Goal: Navigation & Orientation: Understand site structure

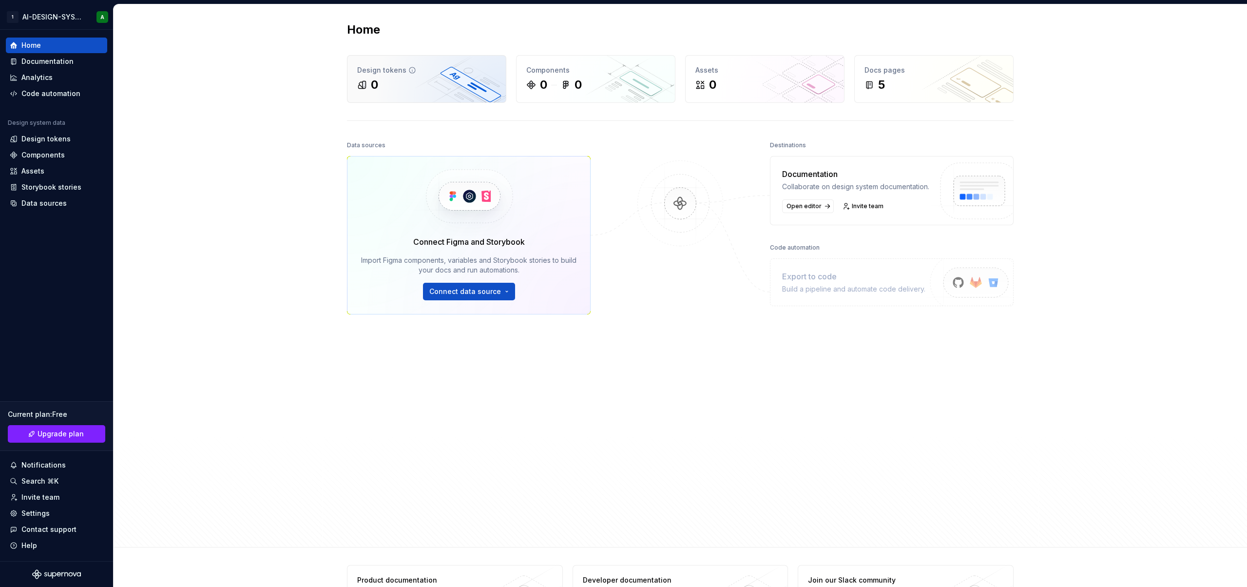
click at [418, 84] on div "0" at bounding box center [426, 85] width 139 height 16
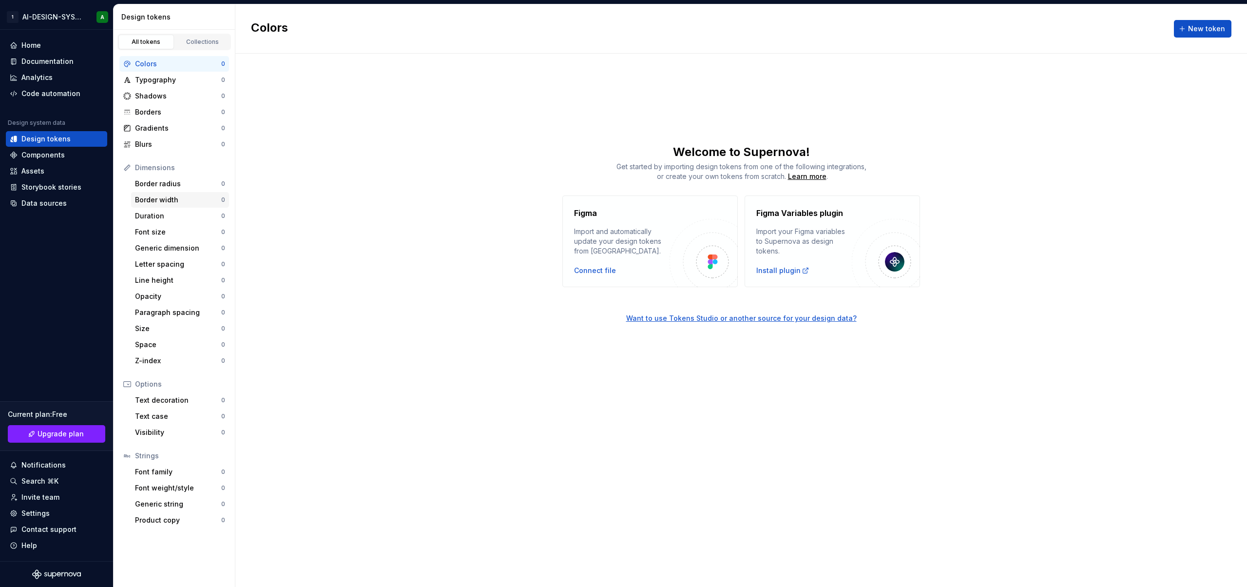
click at [172, 205] on div "Border width 0" at bounding box center [180, 200] width 98 height 16
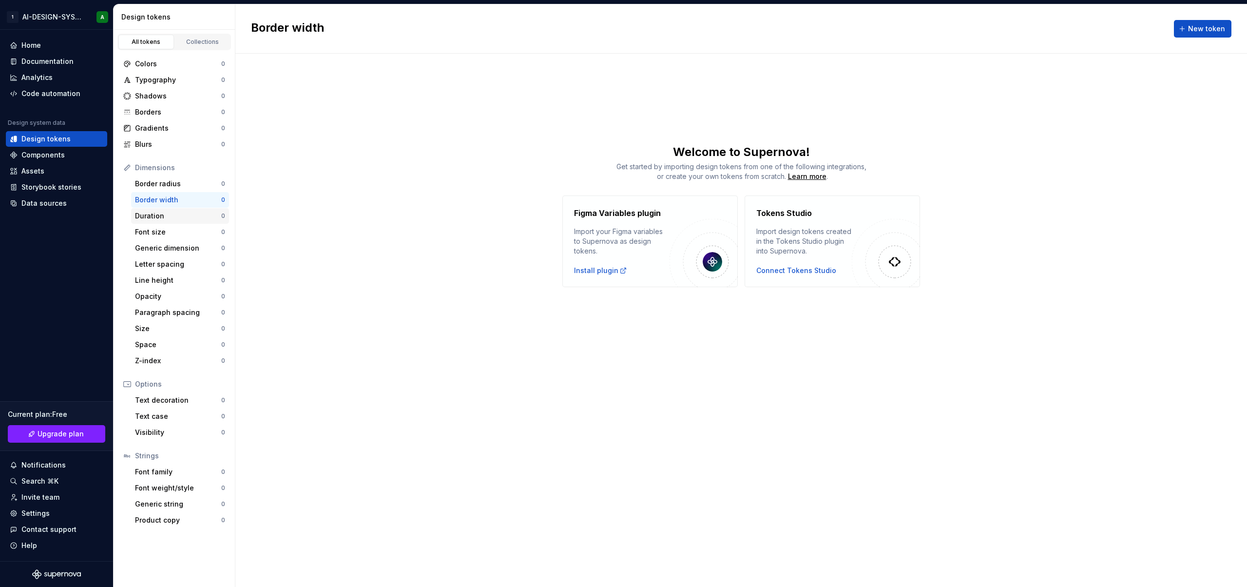
click at [170, 214] on div "Duration" at bounding box center [178, 216] width 86 height 10
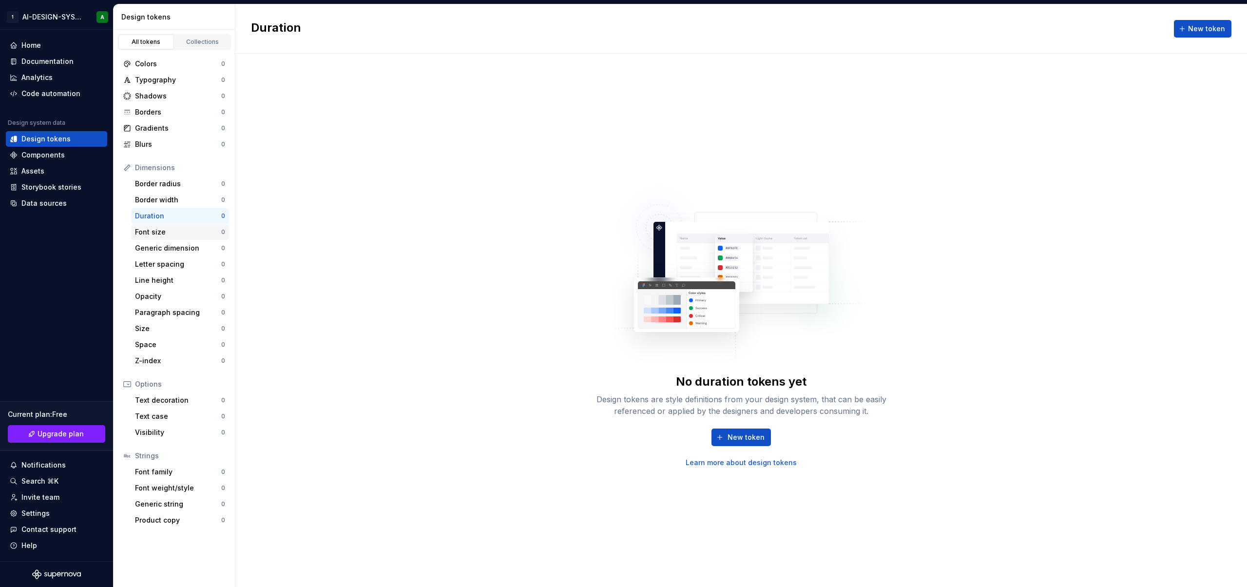
click at [167, 237] on div "Font size 0" at bounding box center [180, 232] width 98 height 16
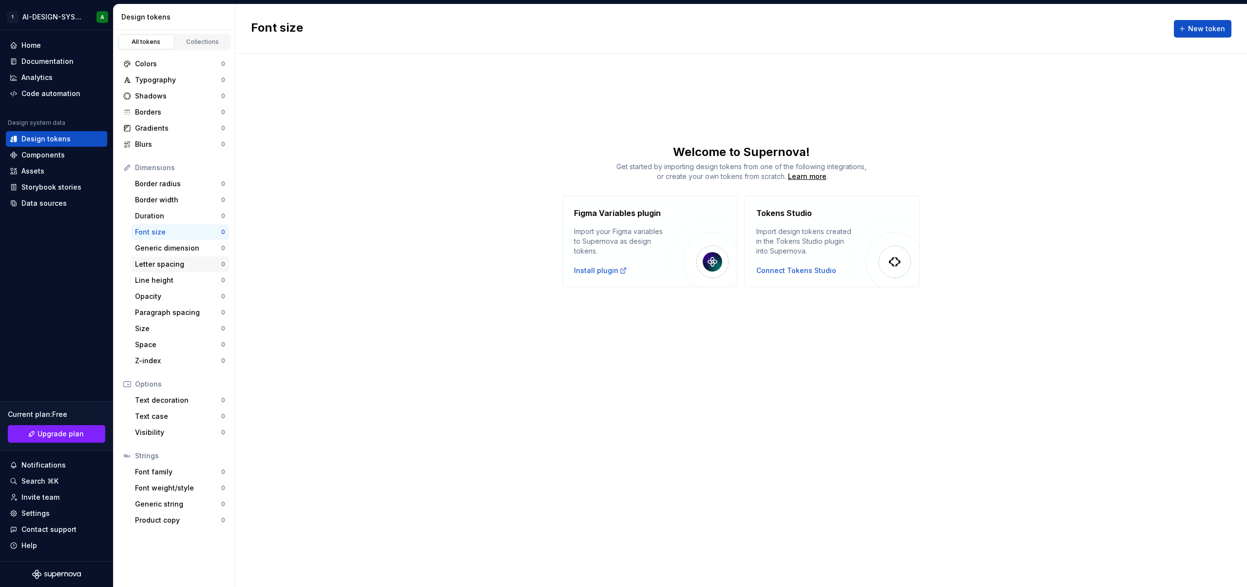
click at [167, 256] on div "Letter spacing 0" at bounding box center [180, 264] width 98 height 16
click at [170, 285] on div "Line height" at bounding box center [178, 280] width 86 height 10
click at [163, 298] on div "Opacity" at bounding box center [178, 296] width 86 height 10
click at [172, 310] on div "Paragraph spacing" at bounding box center [178, 313] width 86 height 10
click at [147, 68] on div "Colors" at bounding box center [178, 64] width 86 height 10
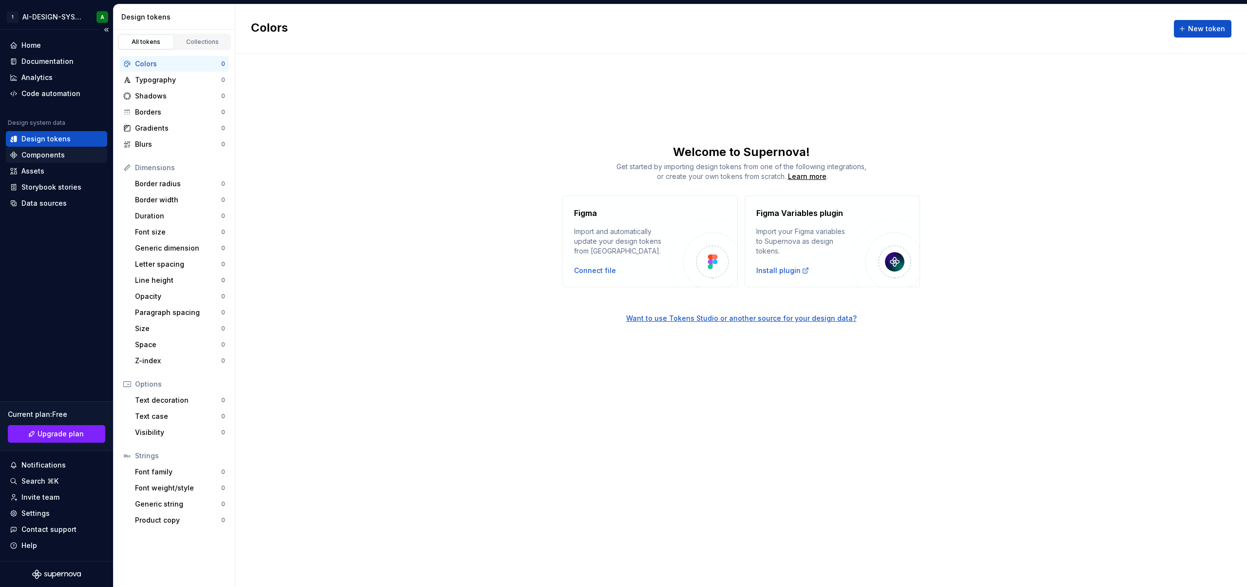
click at [50, 157] on div "Components" at bounding box center [42, 155] width 43 height 10
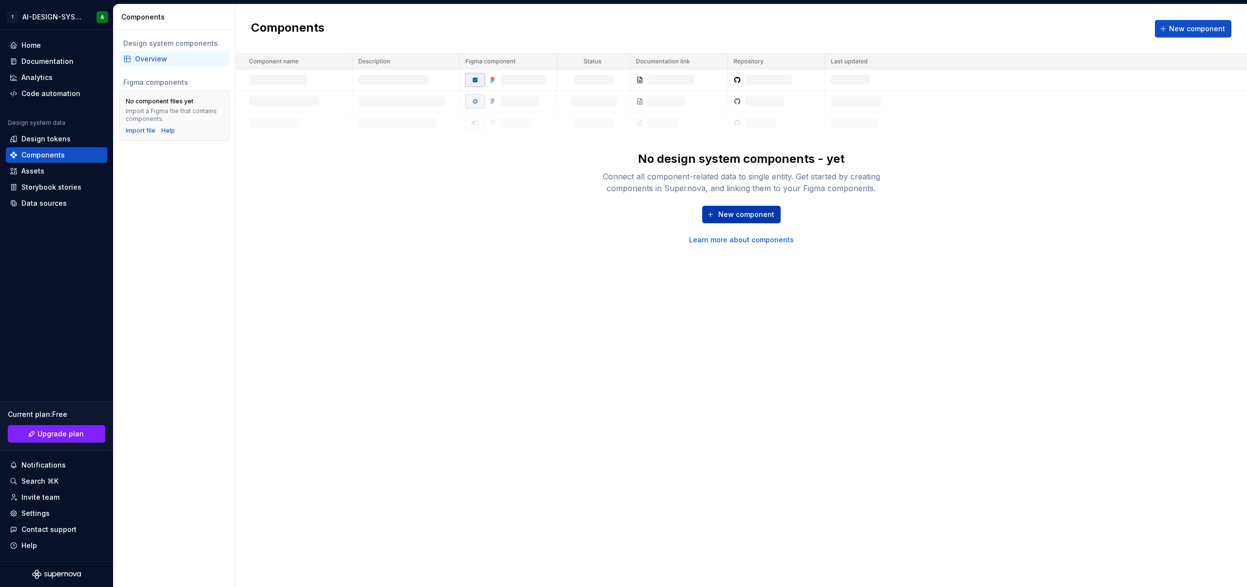
click at [733, 211] on span "New component" at bounding box center [746, 215] width 56 height 10
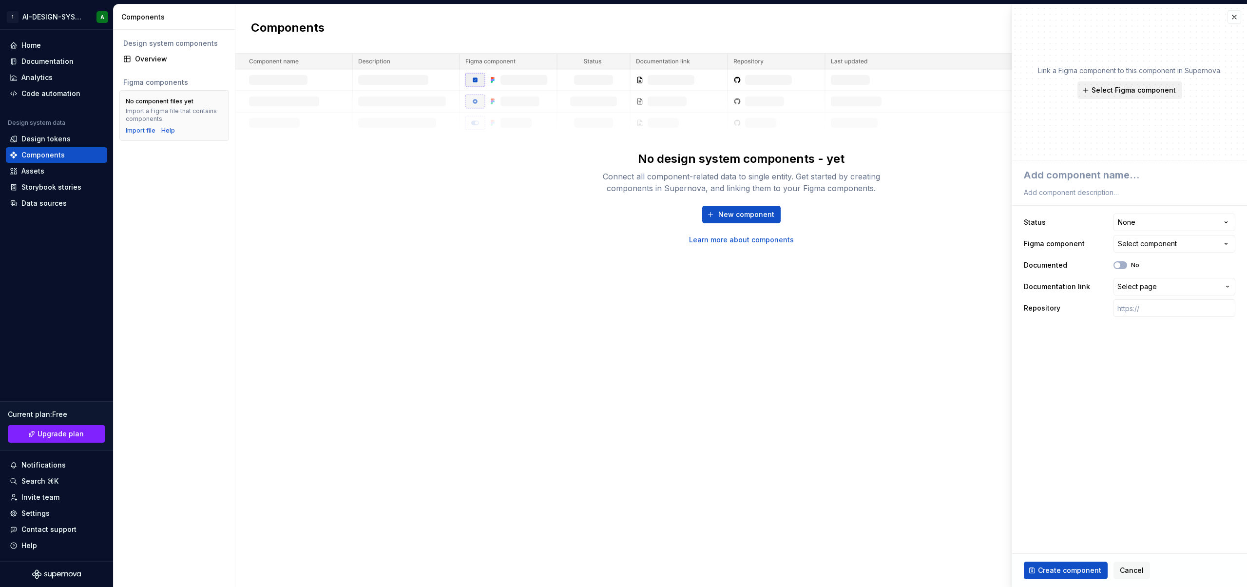
click at [1126, 90] on span "Select Figma component" at bounding box center [1134, 90] width 84 height 10
click at [1213, 97] on div "Link a Figma component to this component in Supernova. Select Figma component" at bounding box center [1130, 82] width 184 height 33
type textarea "*"
click at [1236, 18] on button "button" at bounding box center [1235, 17] width 14 height 14
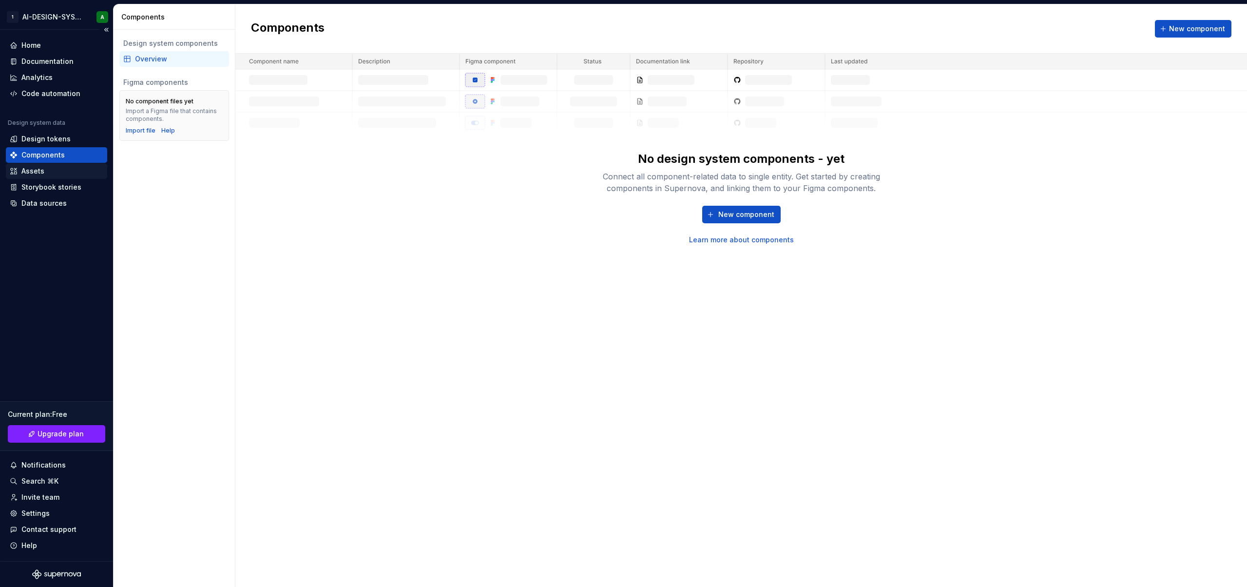
click at [50, 173] on div "Assets" at bounding box center [57, 171] width 94 height 10
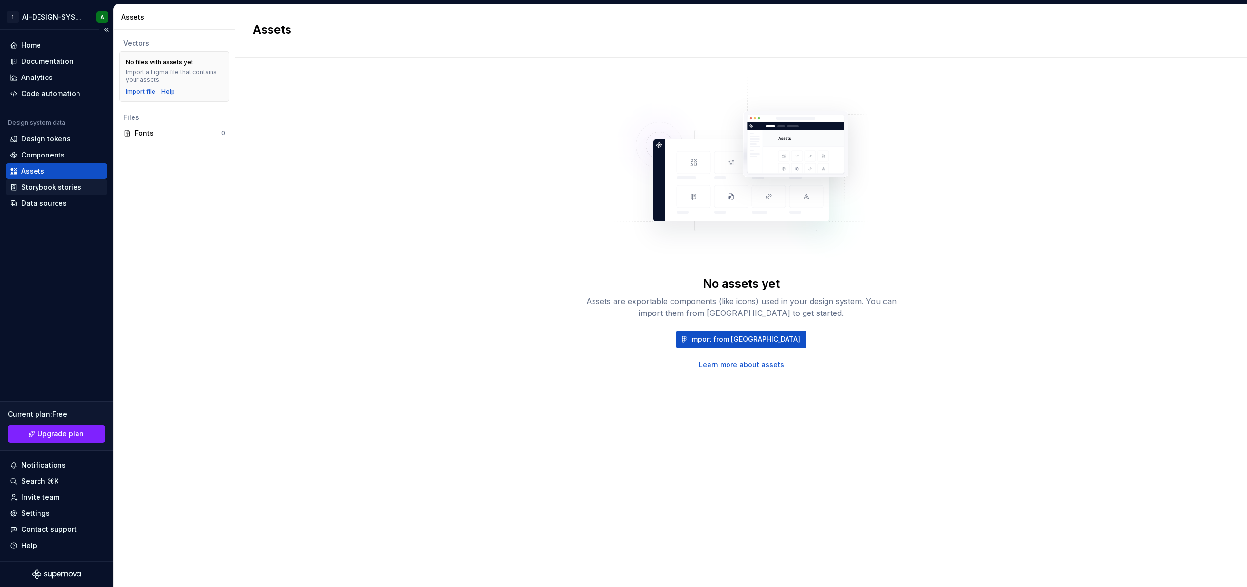
click at [69, 187] on div "Storybook stories" at bounding box center [51, 187] width 60 height 10
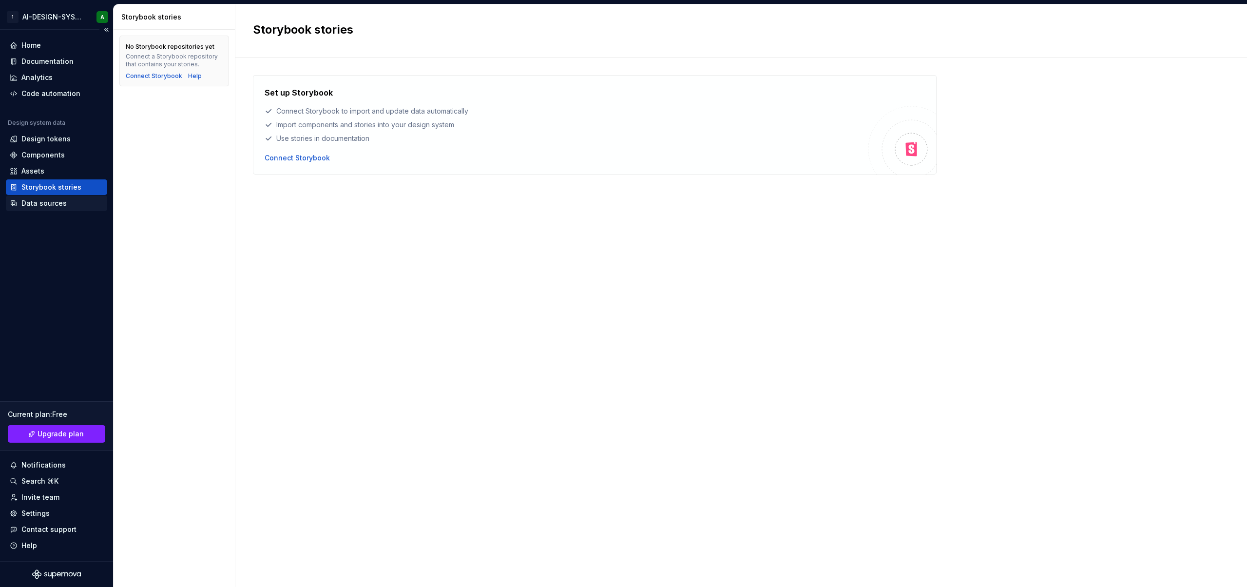
click at [52, 208] on div "Data sources" at bounding box center [56, 203] width 101 height 16
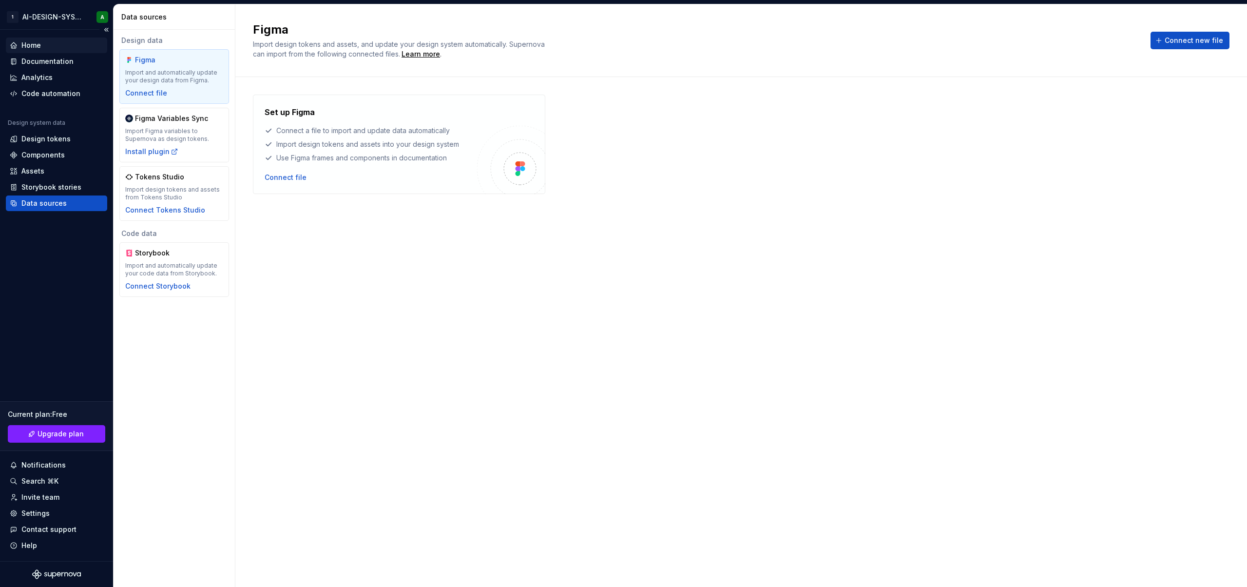
click at [43, 47] on div "Home" at bounding box center [57, 45] width 94 height 10
